Goal: Check status: Check status

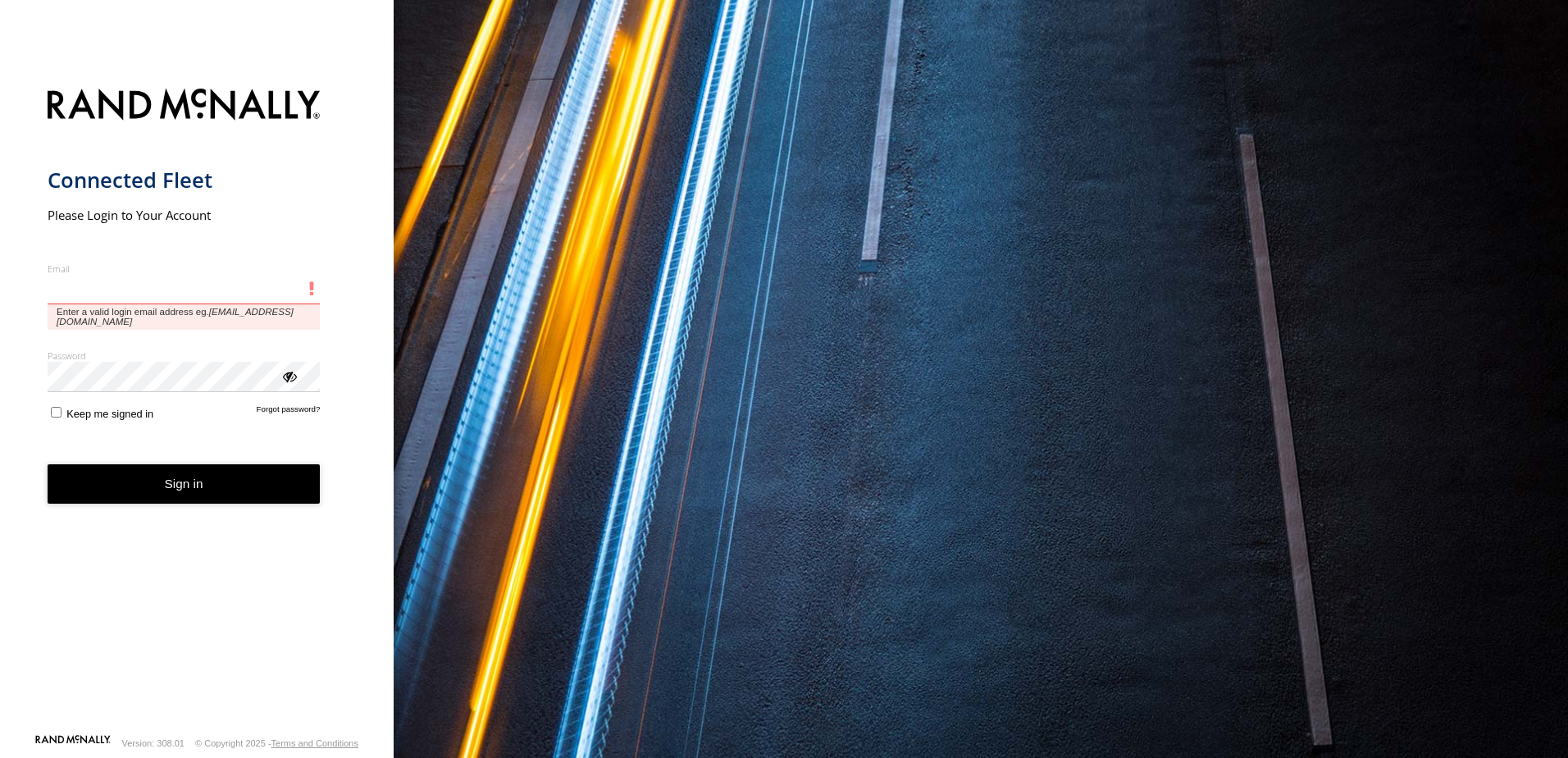
type input "**********"
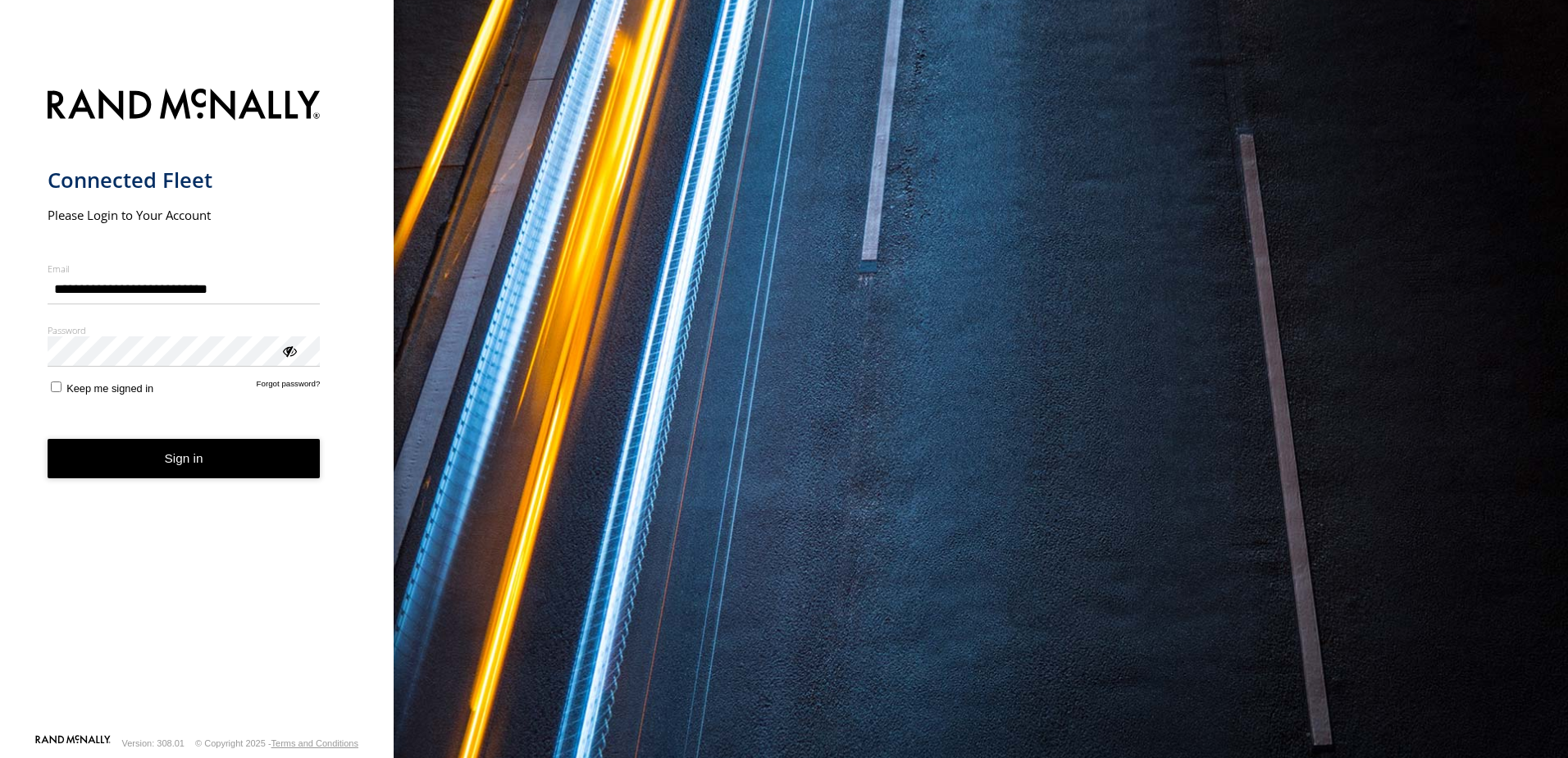
click at [166, 464] on button "Sign in" at bounding box center [184, 458] width 273 height 40
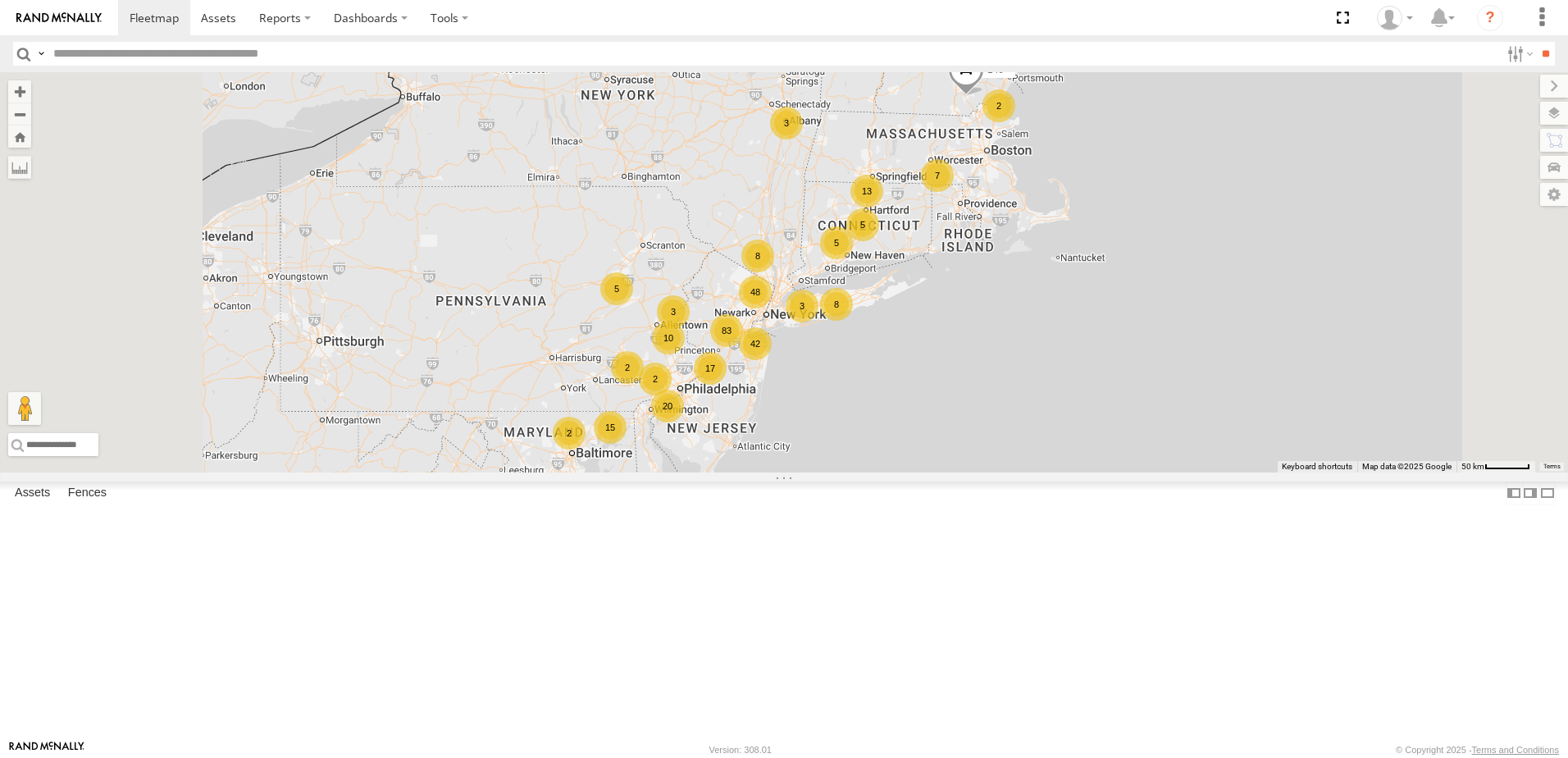
scroll to position [3116, 0]
click at [138, 57] on input "text" at bounding box center [773, 54] width 1453 height 24
type input "***"
click at [1536, 42] on input "**" at bounding box center [1546, 54] width 19 height 24
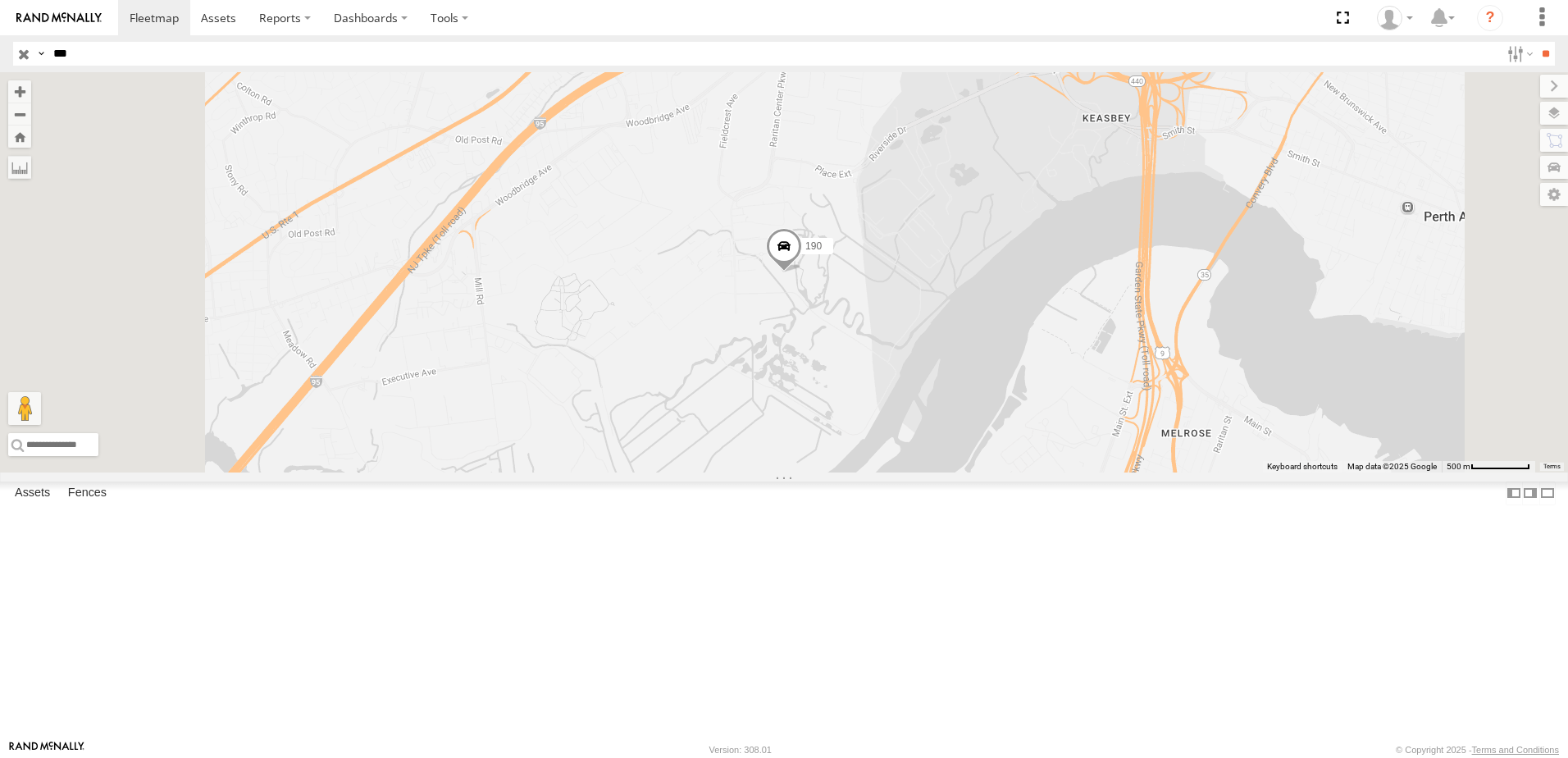
click at [0, 0] on div "All Assets" at bounding box center [0, 0] width 0 height 0
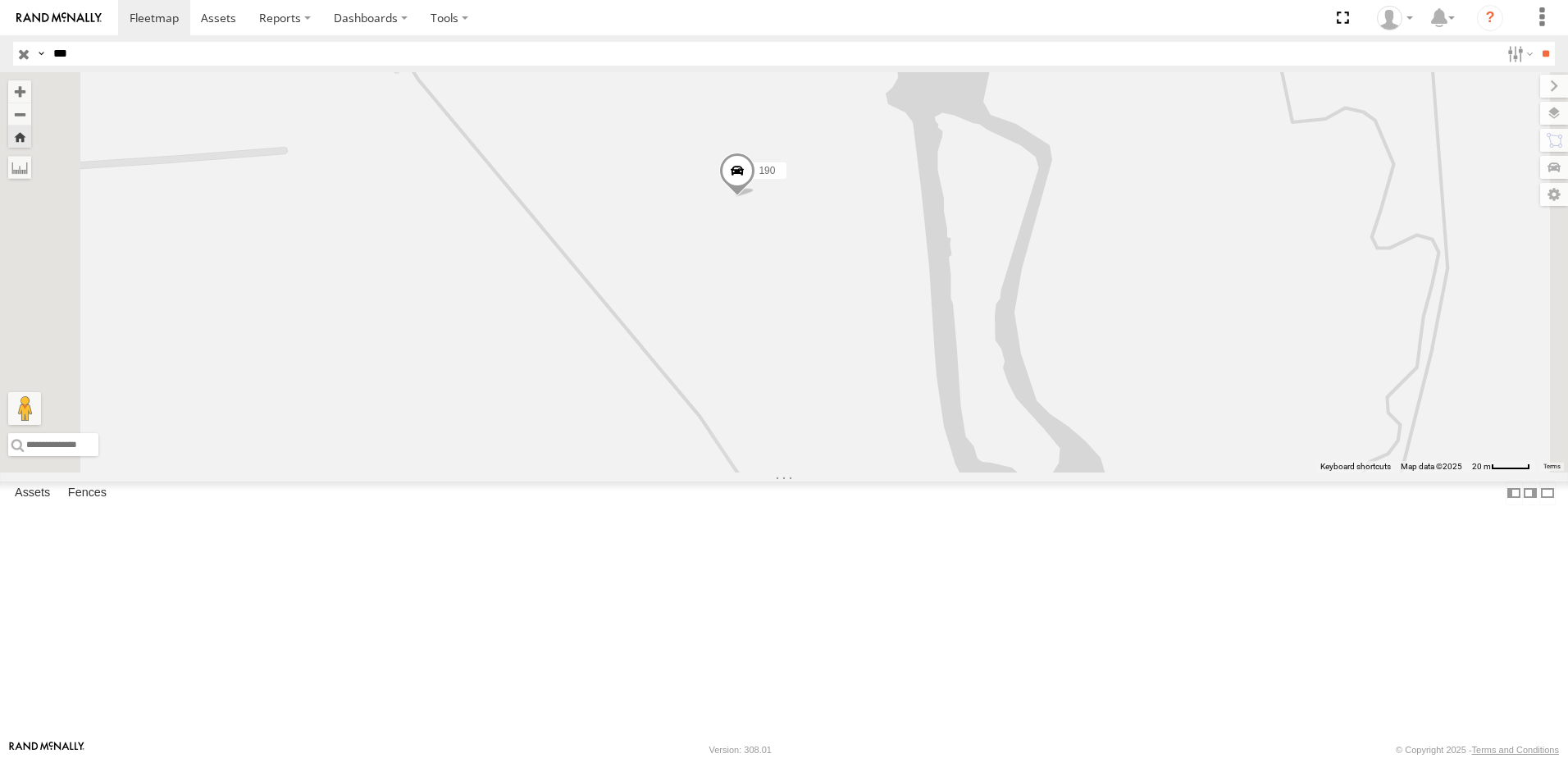
drag, startPoint x: 1065, startPoint y: 606, endPoint x: 1017, endPoint y: 526, distance: 93.3
click at [1017, 473] on div "190" at bounding box center [784, 273] width 1568 height 400
click at [1559, 118] on label at bounding box center [1538, 112] width 60 height 23
click at [0, 0] on span "Overlays" at bounding box center [0, 0] width 0 height 0
click at [0, 0] on span "Basemaps" at bounding box center [0, 0] width 0 height 0
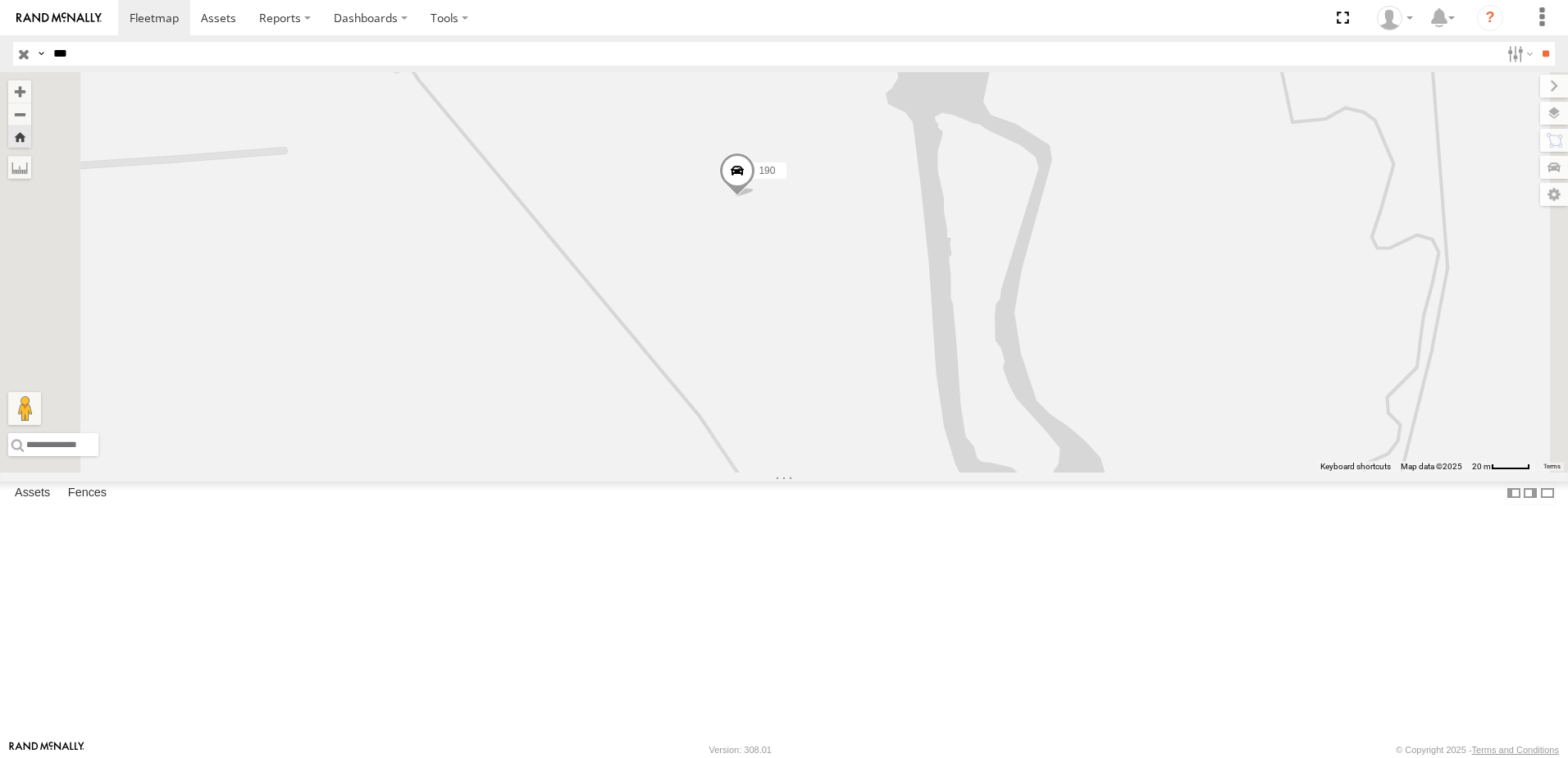
click at [0, 0] on span "Satellite + Roadmap" at bounding box center [0, 0] width 0 height 0
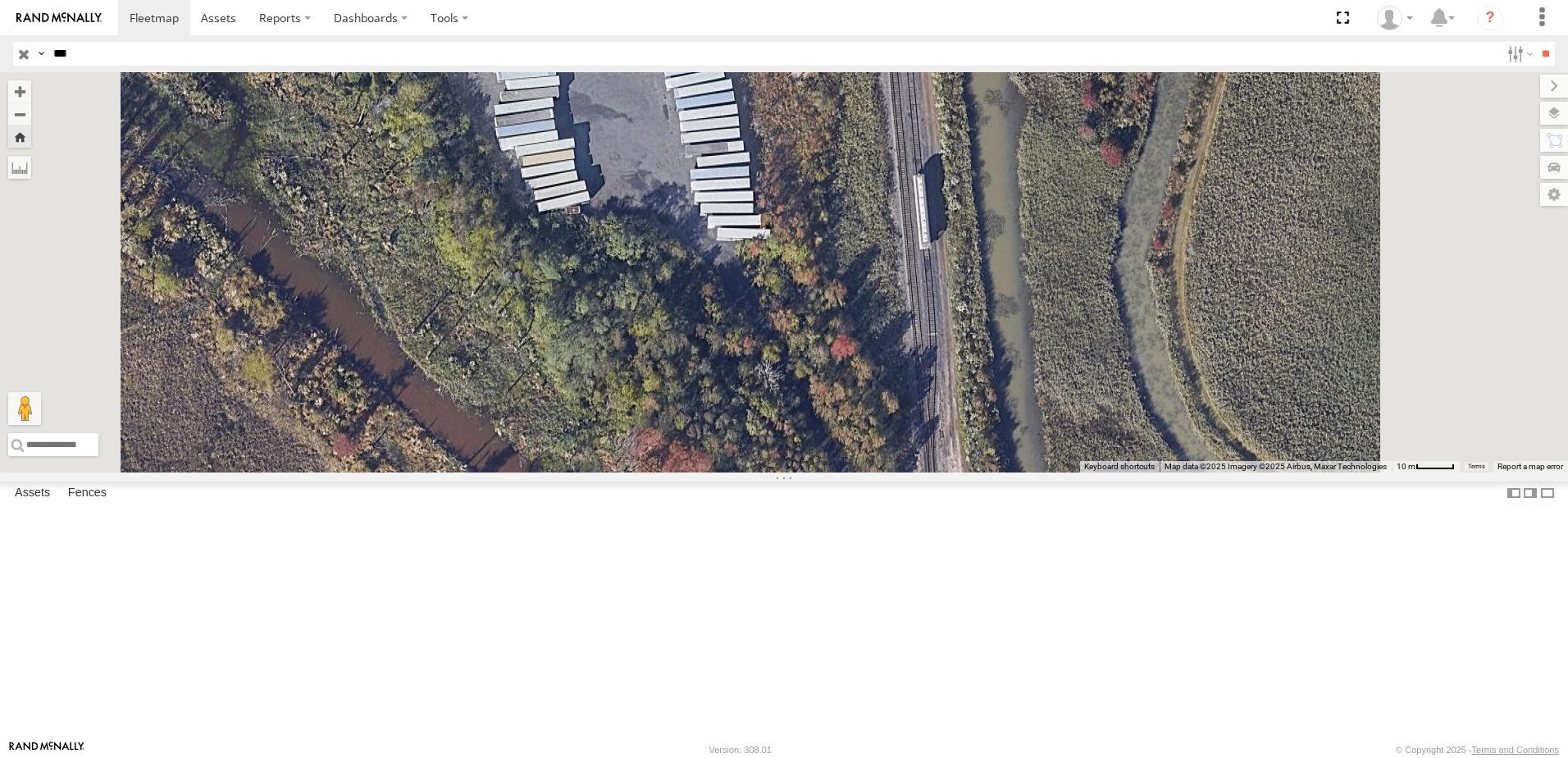
drag, startPoint x: 1015, startPoint y: 489, endPoint x: 971, endPoint y: 584, distance: 104.7
click at [971, 473] on div "190" at bounding box center [784, 273] width 1568 height 400
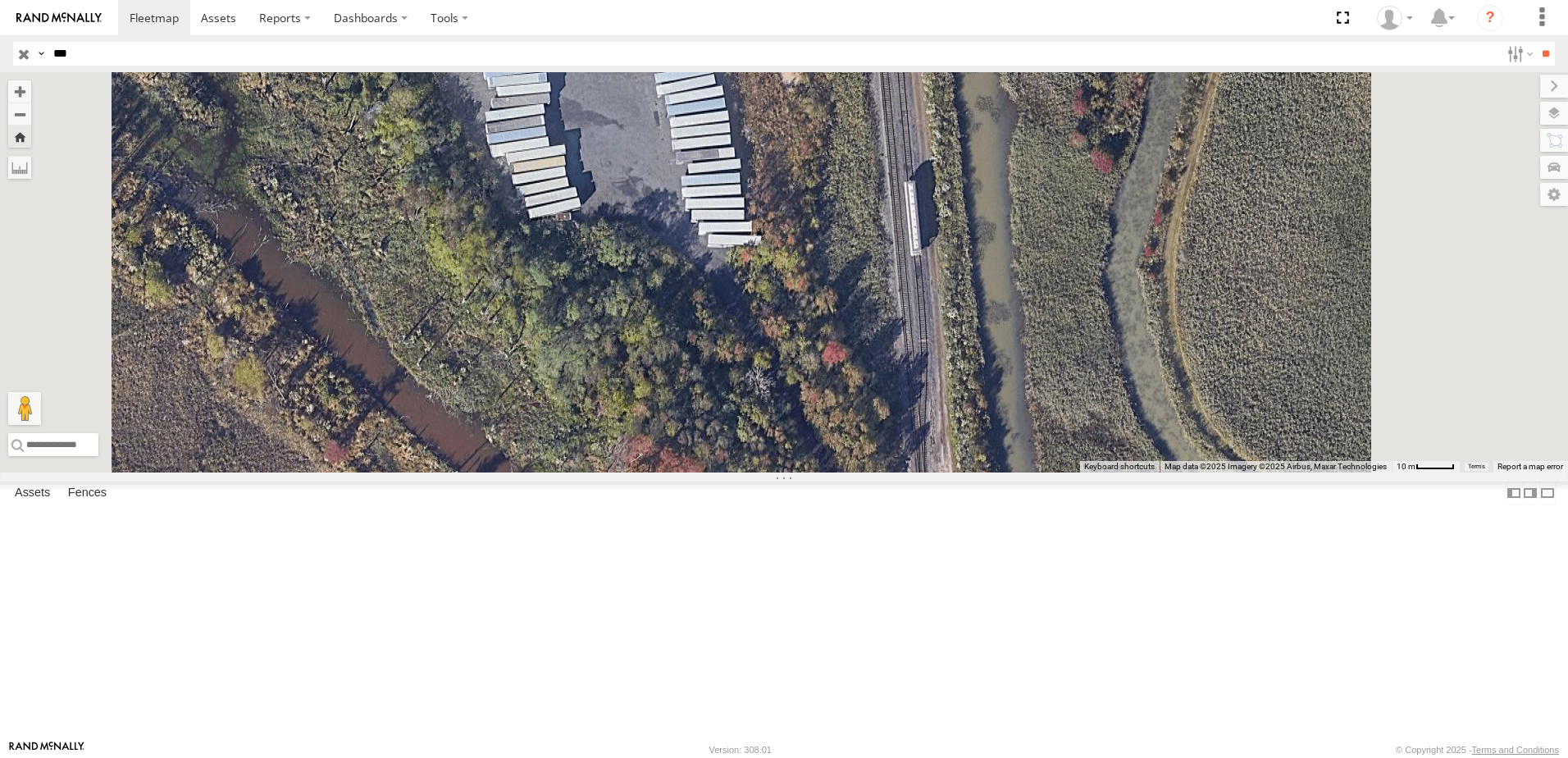
drag, startPoint x: 973, startPoint y: 596, endPoint x: 916, endPoint y: 654, distance: 81.3
click at [916, 473] on div "190" at bounding box center [784, 273] width 1568 height 400
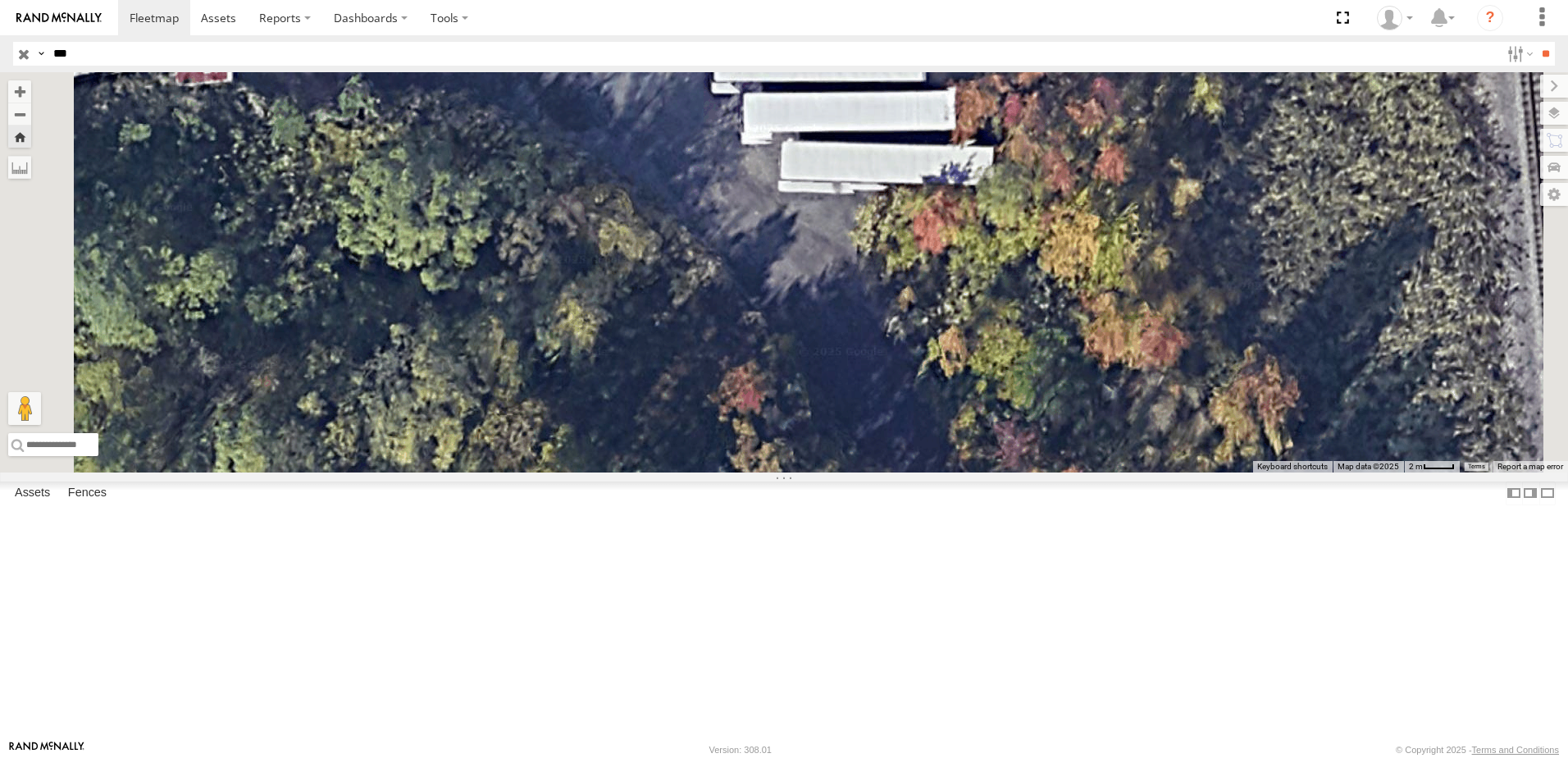
drag, startPoint x: 801, startPoint y: 621, endPoint x: 901, endPoint y: 800, distance: 205.0
click at [901, 757] on html "Dashboards ?" at bounding box center [784, 379] width 1568 height 758
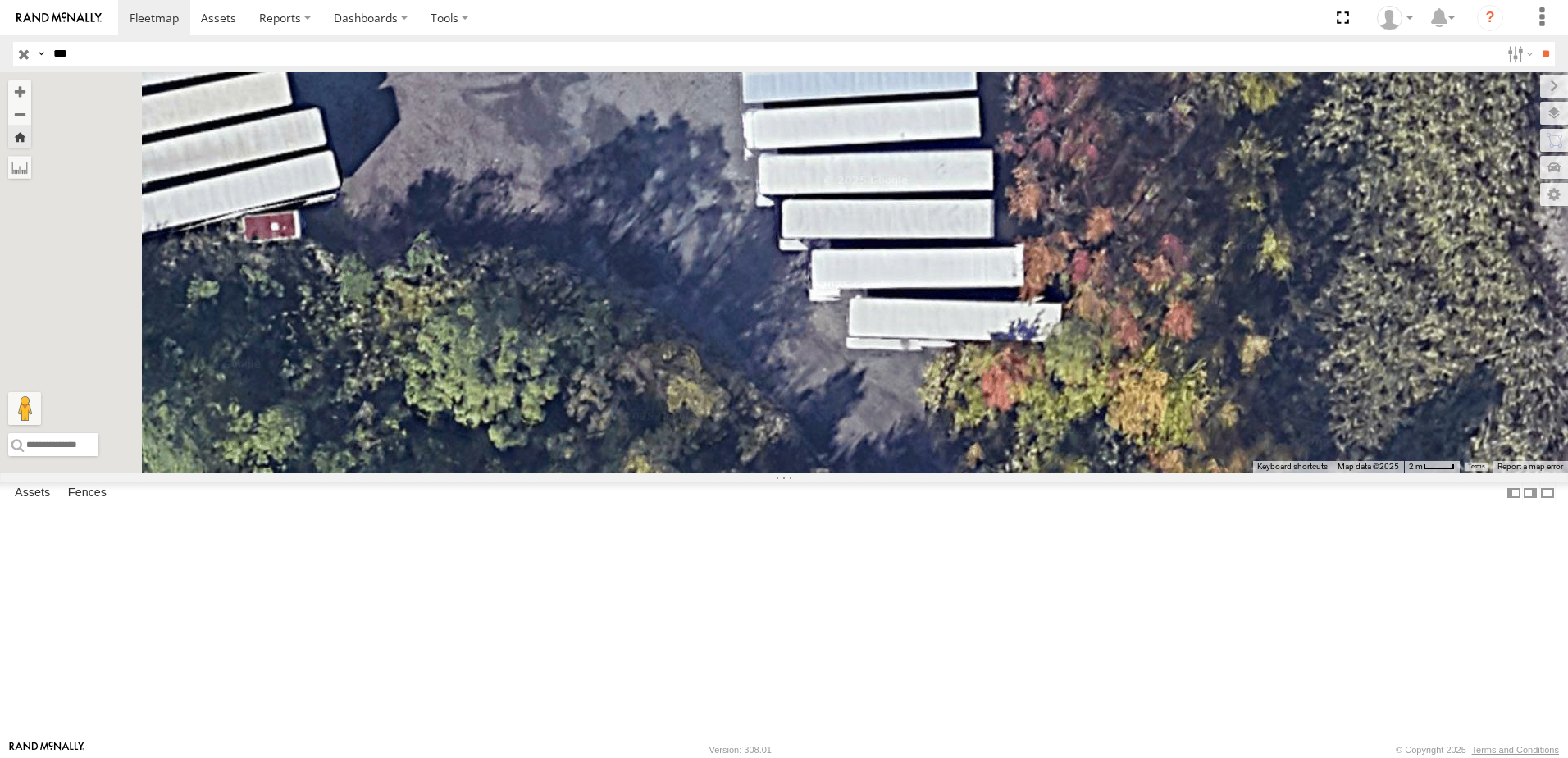
drag, startPoint x: 884, startPoint y: 604, endPoint x: 950, endPoint y: 800, distance: 206.8
click at [950, 757] on html "Dashboards ?" at bounding box center [784, 379] width 1568 height 758
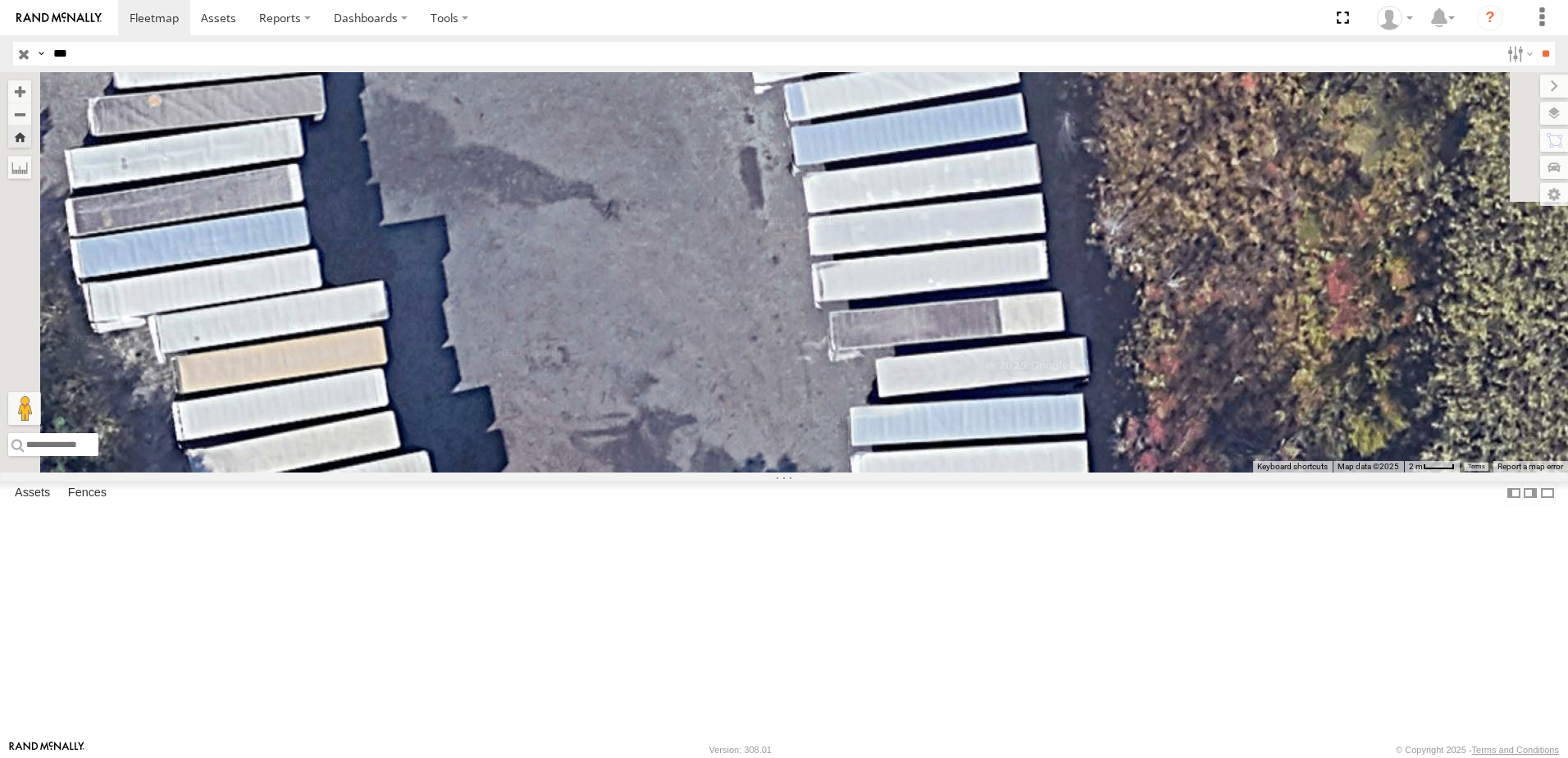
drag, startPoint x: 889, startPoint y: 630, endPoint x: 928, endPoint y: 764, distance: 139.6
click at [928, 757] on html "Dashboards ?" at bounding box center [784, 379] width 1568 height 758
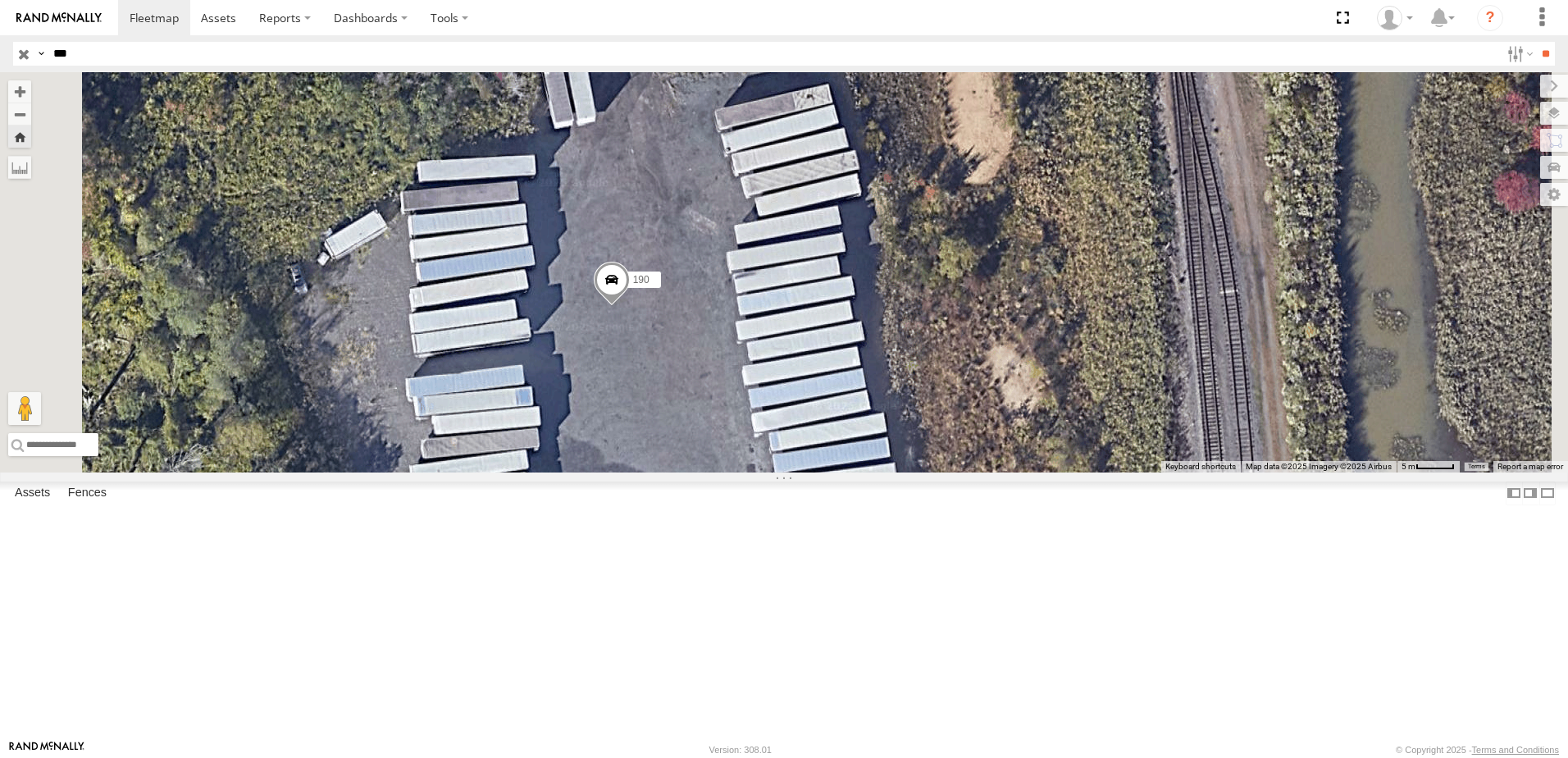
drag, startPoint x: 883, startPoint y: 643, endPoint x: 883, endPoint y: 800, distance: 157.0
click at [883, 757] on html "Dashboards ?" at bounding box center [784, 379] width 1568 height 758
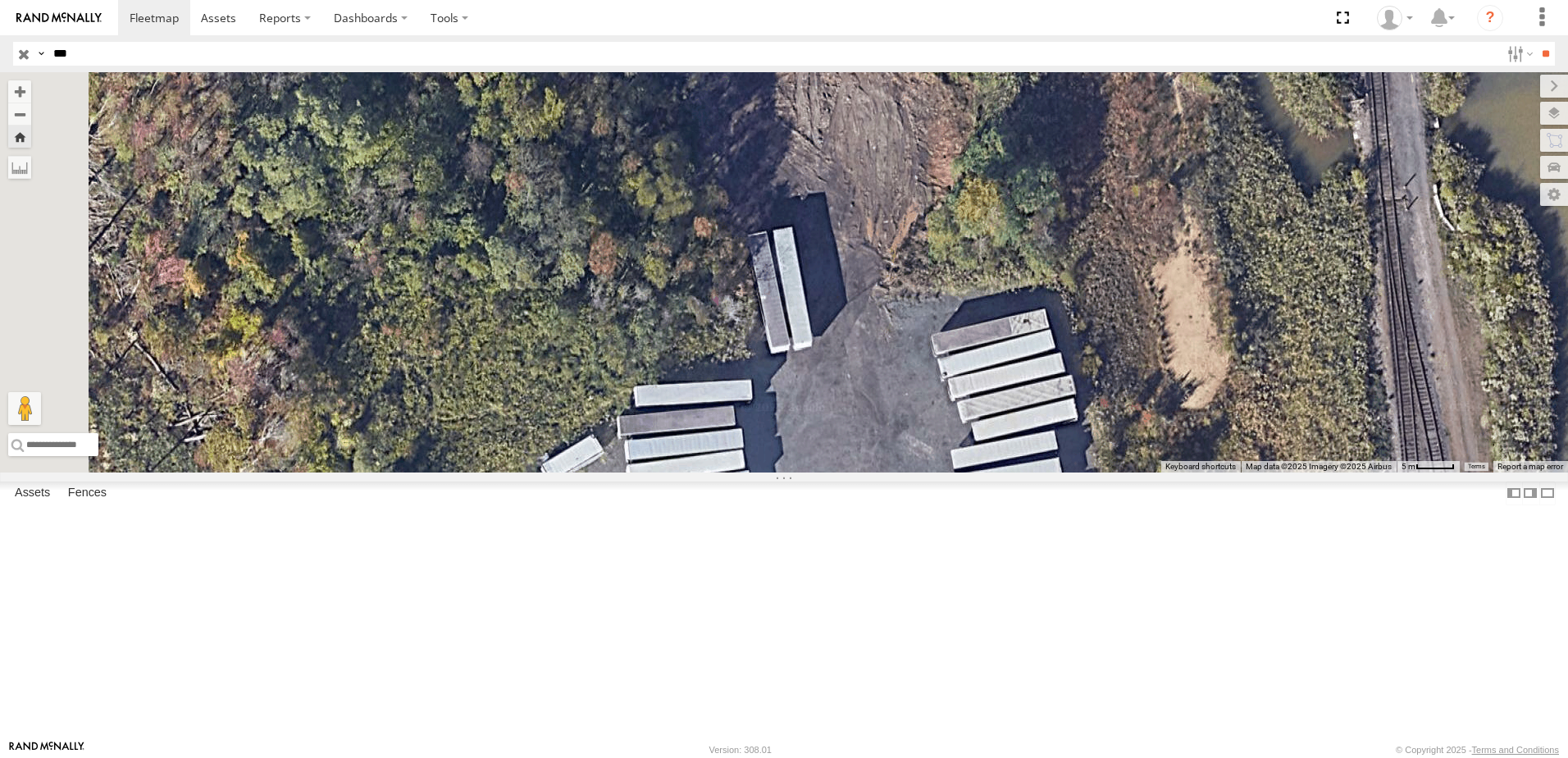
drag, startPoint x: 874, startPoint y: 600, endPoint x: 1091, endPoint y: 380, distance: 309.0
click at [1091, 380] on div "190" at bounding box center [784, 273] width 1568 height 400
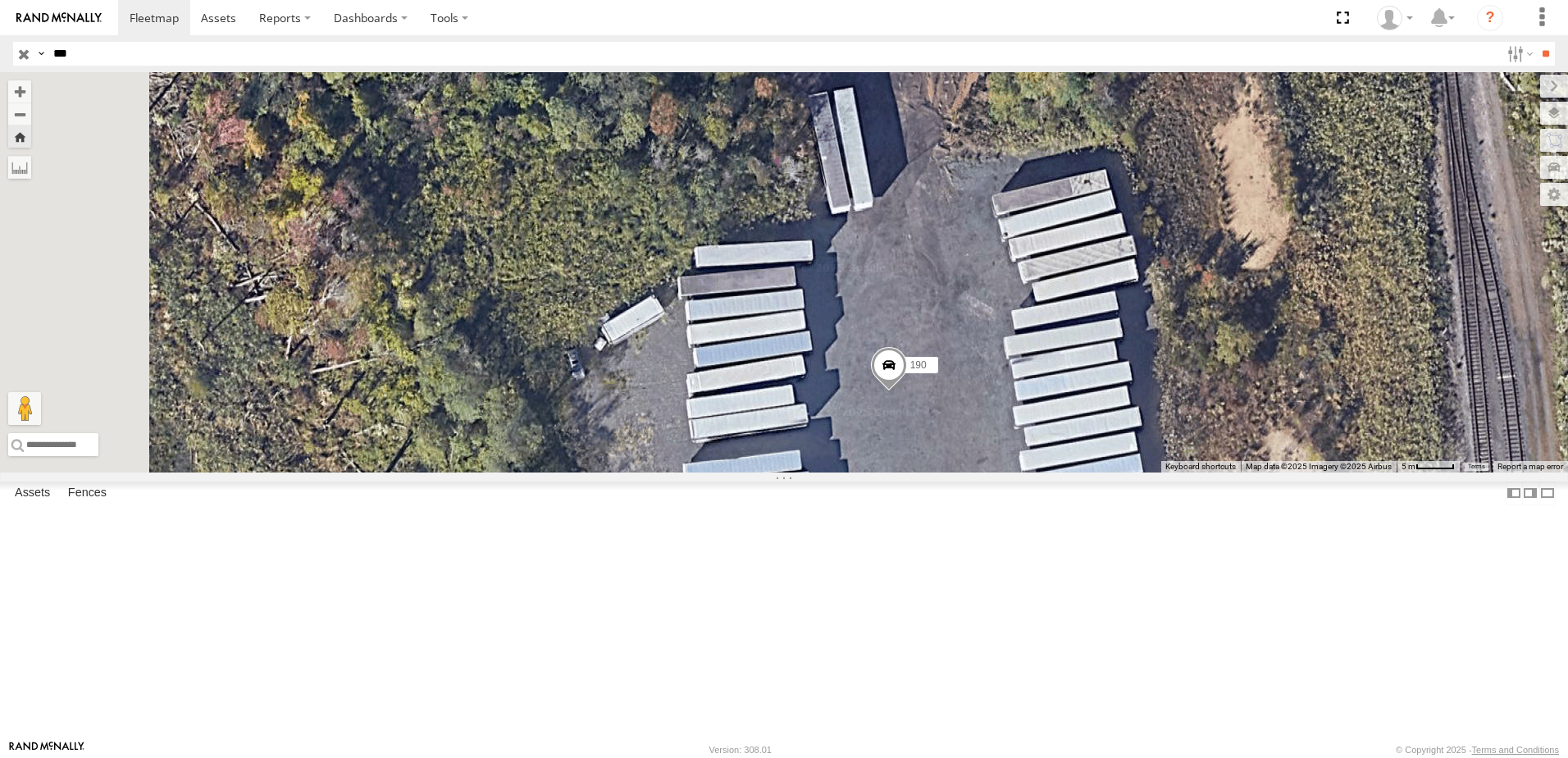
drag, startPoint x: 1049, startPoint y: 560, endPoint x: 1175, endPoint y: 316, distance: 274.6
click at [1170, 324] on div "190" at bounding box center [784, 273] width 1568 height 400
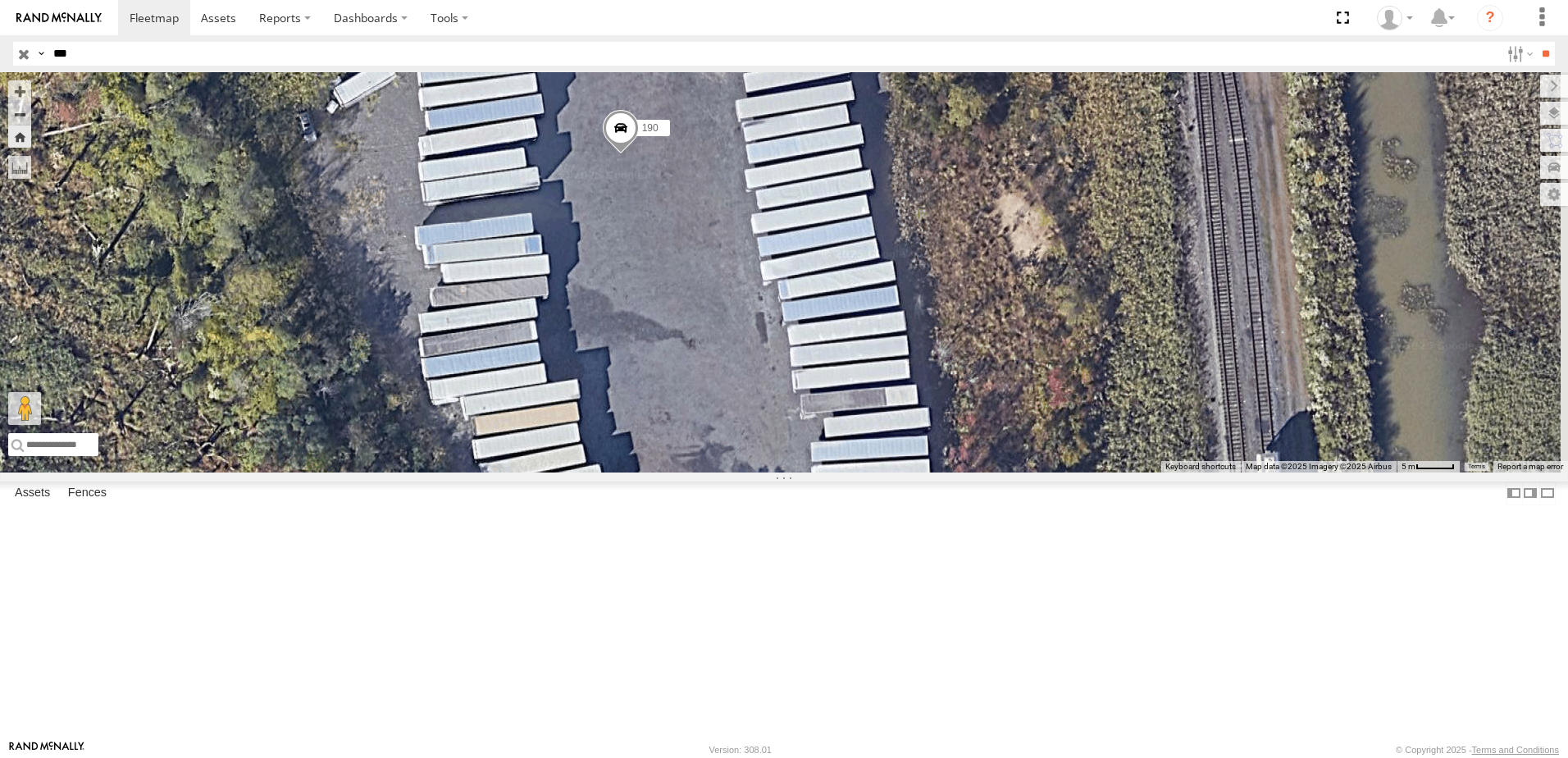
drag, startPoint x: 930, startPoint y: 614, endPoint x: 526, endPoint y: 651, distance: 405.7
click at [527, 473] on div "190" at bounding box center [784, 273] width 1568 height 400
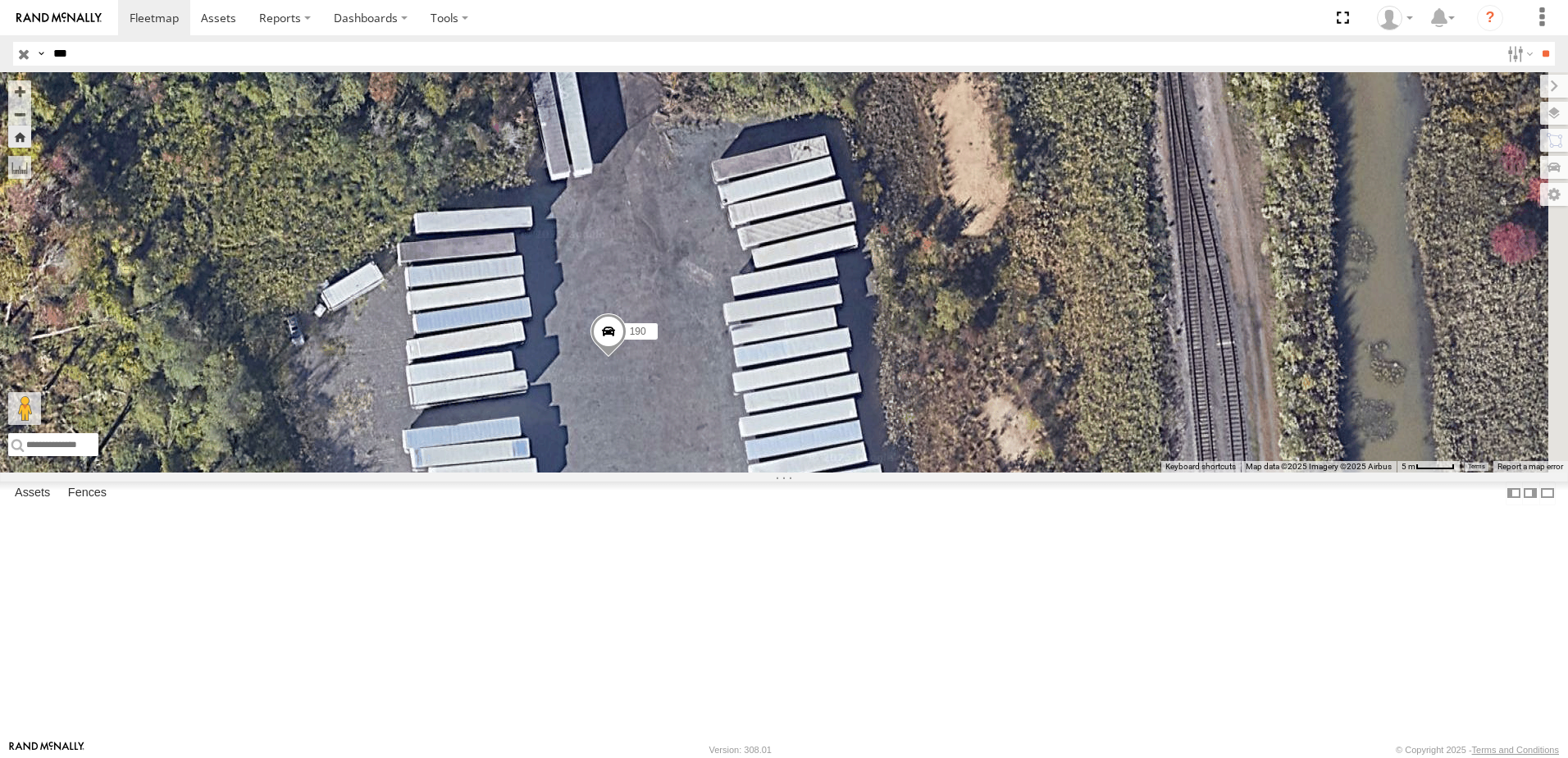
drag, startPoint x: 819, startPoint y: 456, endPoint x: 819, endPoint y: 651, distance: 195.0
click at [819, 473] on div "190" at bounding box center [784, 273] width 1568 height 400
